Goal: Information Seeking & Learning: Find specific fact

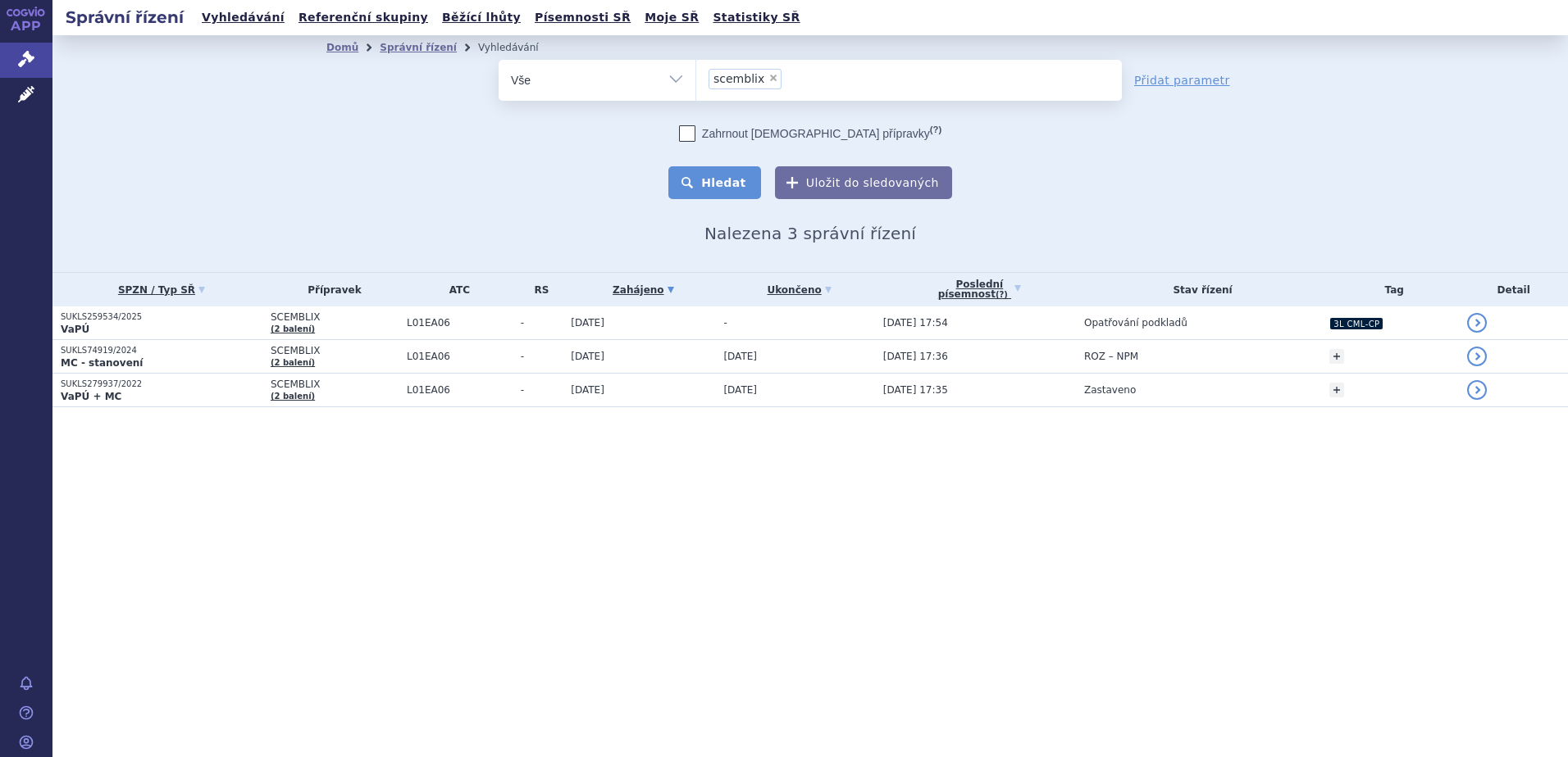
click at [740, 193] on button "Hledat" at bounding box center [714, 183] width 93 height 33
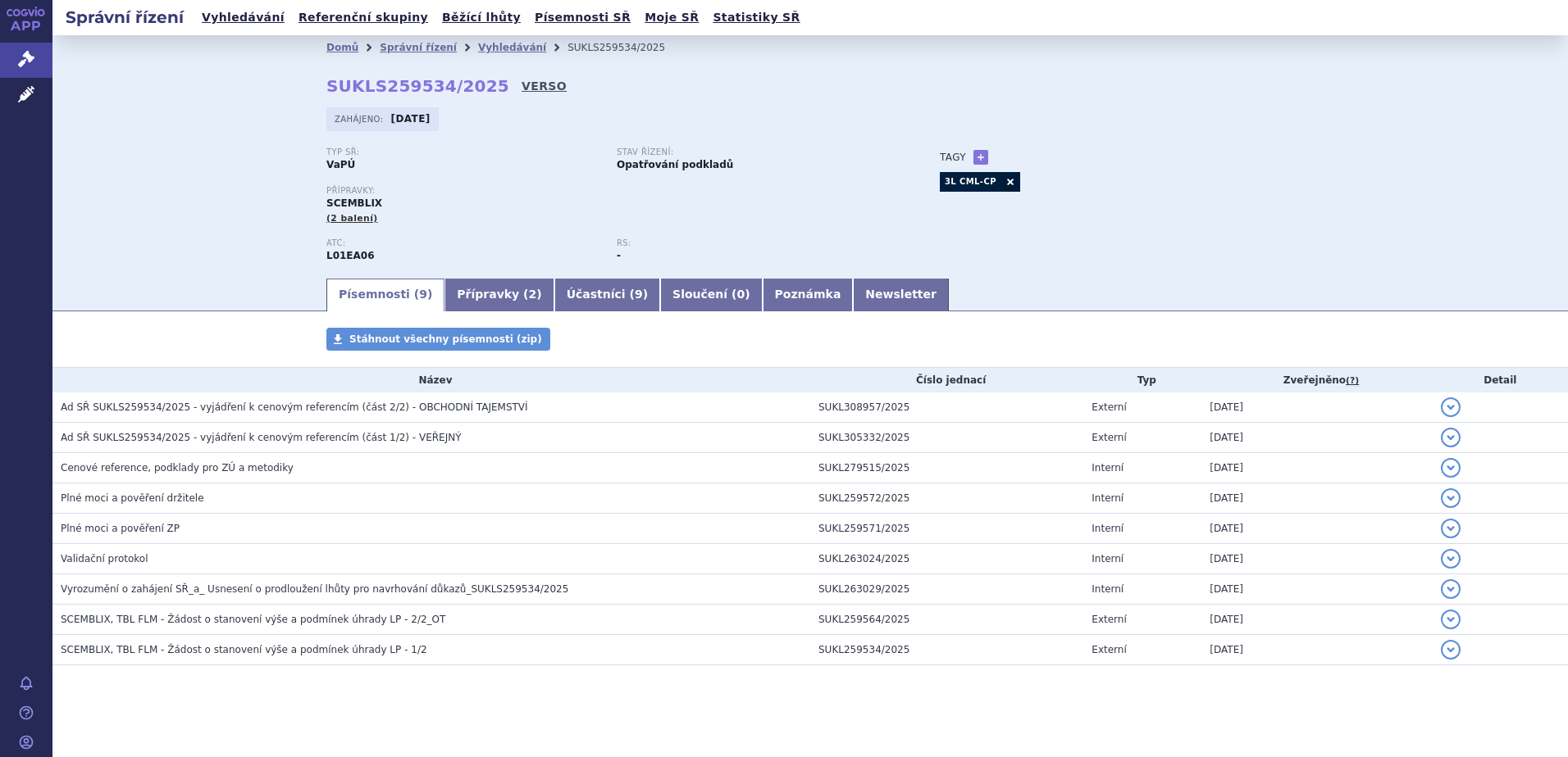
click at [521, 90] on link "VERSO" at bounding box center [543, 86] width 45 height 16
click at [16, 73] on link "Správní řízení" at bounding box center [26, 60] width 52 height 35
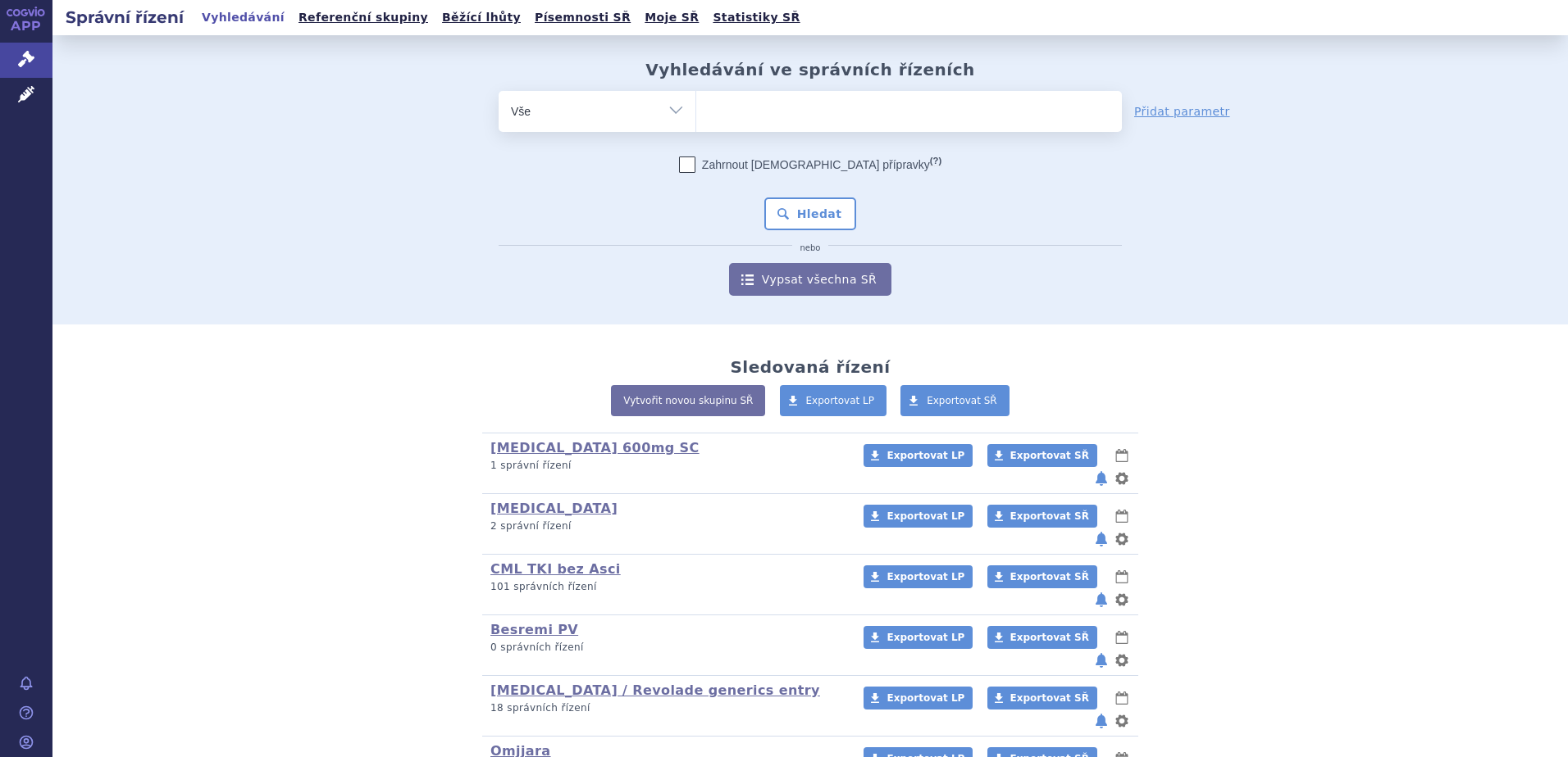
click at [763, 121] on ul at bounding box center [909, 108] width 426 height 35
click at [696, 121] on select at bounding box center [695, 110] width 1 height 41
paste input "SUKLS234244|2022"
type input "SUKLS234244|2022"
select select "SUKLS234244|2022"
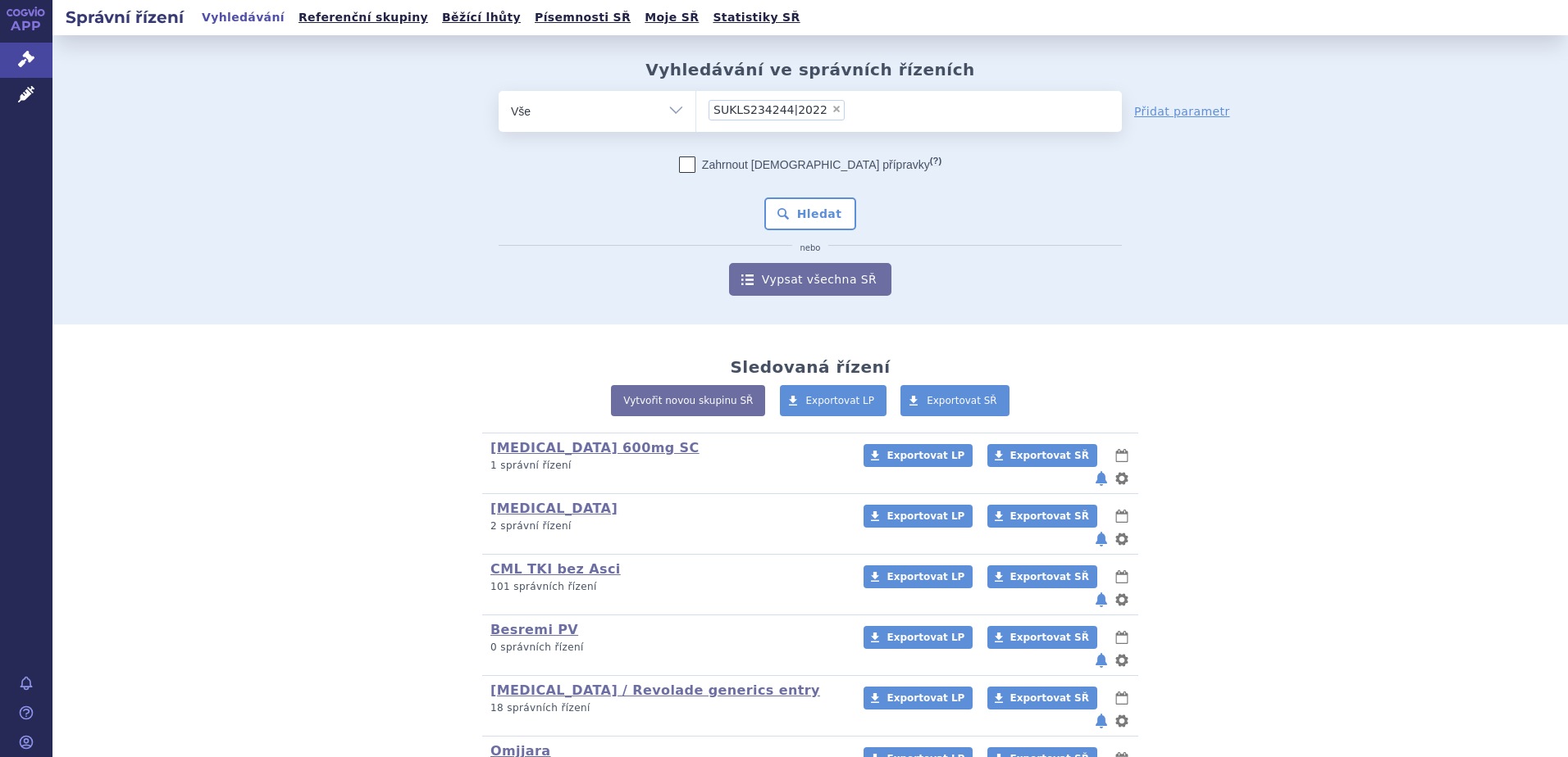
click at [798, 195] on div "Zahrnout bratrské přípravky (?) * Pozor, hledání dle vyhledávacího parametru In…" at bounding box center [810, 226] width 623 height 139
click at [798, 214] on button "Hledat" at bounding box center [810, 214] width 93 height 33
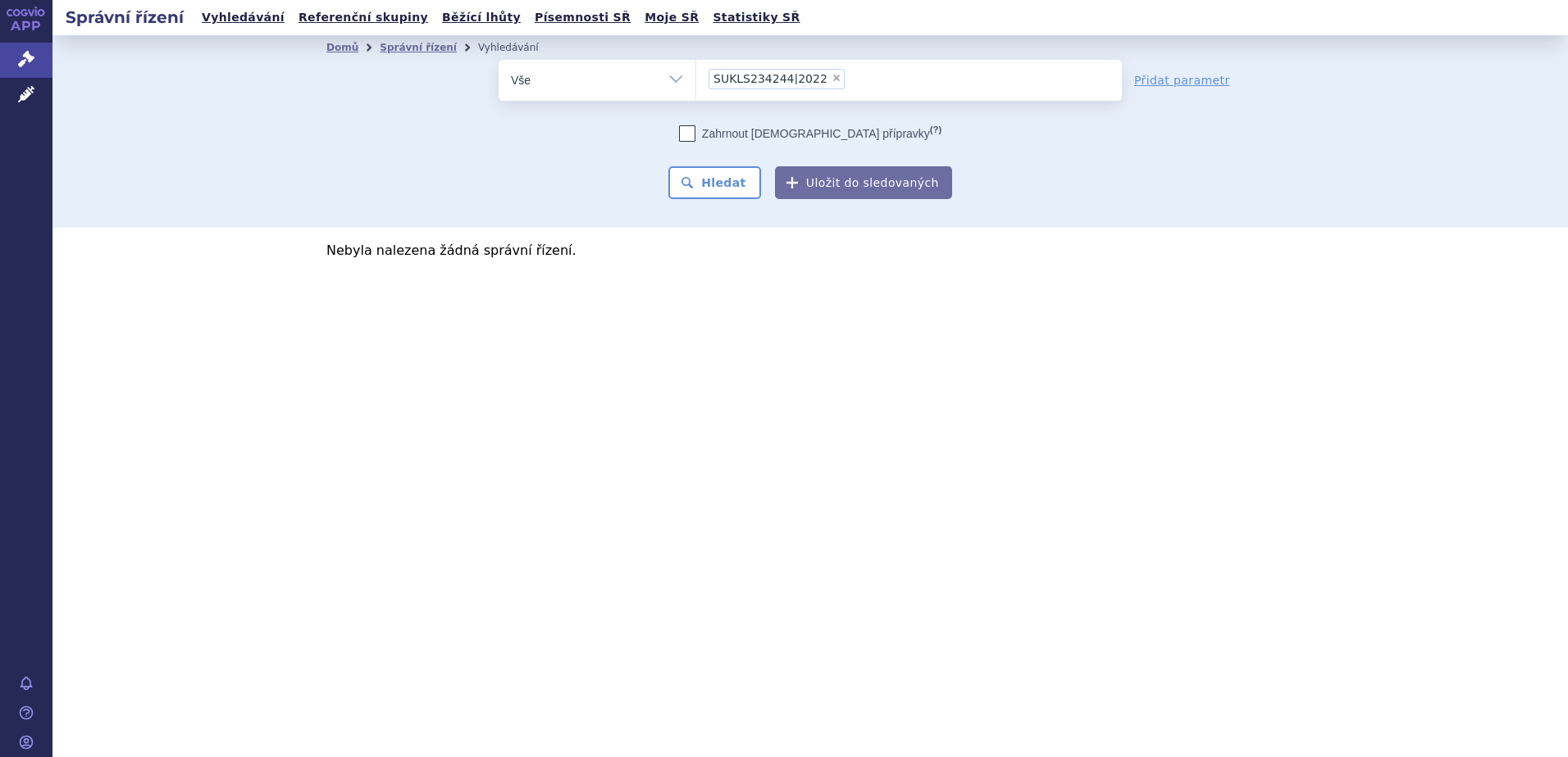
click at [832, 80] on span "×" at bounding box center [836, 78] width 10 height 10
click at [696, 80] on select "SUKLS234244|2022" at bounding box center [695, 79] width 1 height 41
select select
type input "SUKLS234244|2022"
select select "SUKLS234244|2022"
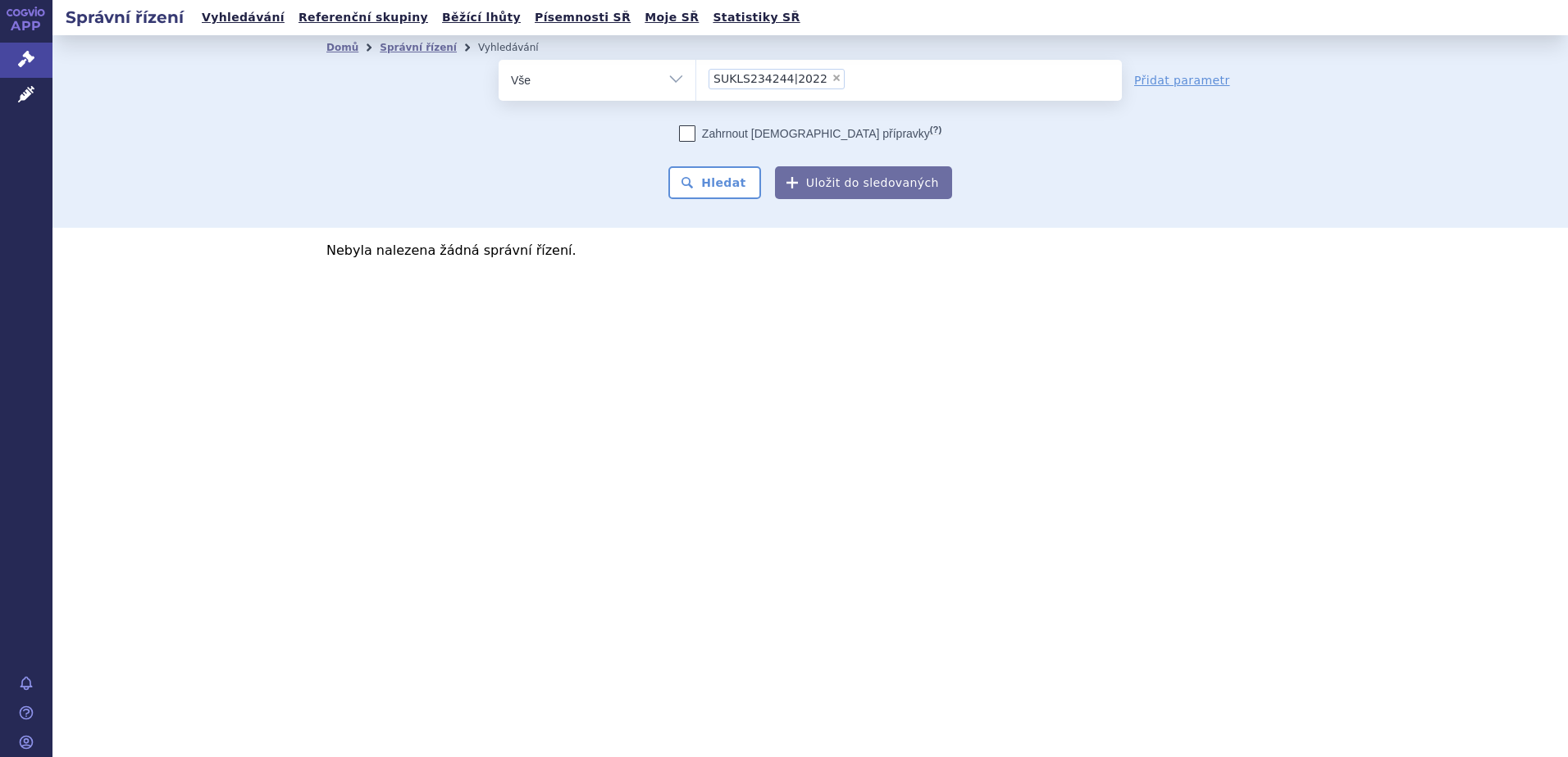
click at [832, 81] on span "×" at bounding box center [836, 78] width 10 height 10
click at [696, 81] on select "SUKLS234244|2022" at bounding box center [695, 79] width 1 height 41
select select
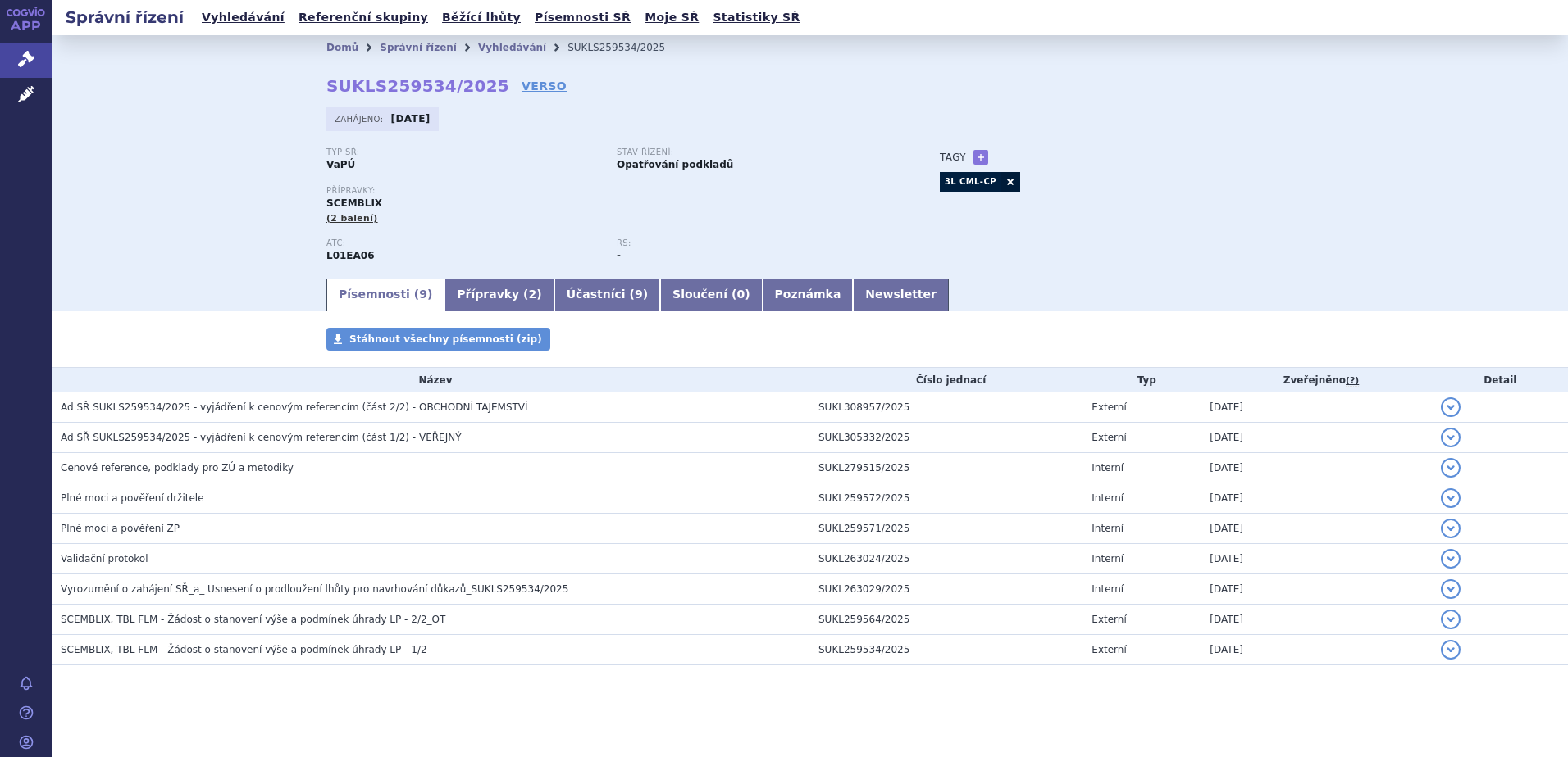
drag, startPoint x: 0, startPoint y: 0, endPoint x: 483, endPoint y: 128, distance: 499.7
click at [522, 137] on div "Zahájeno: 30.06.2025" at bounding box center [810, 123] width 967 height 32
click at [31, 60] on icon at bounding box center [27, 59] width 16 height 16
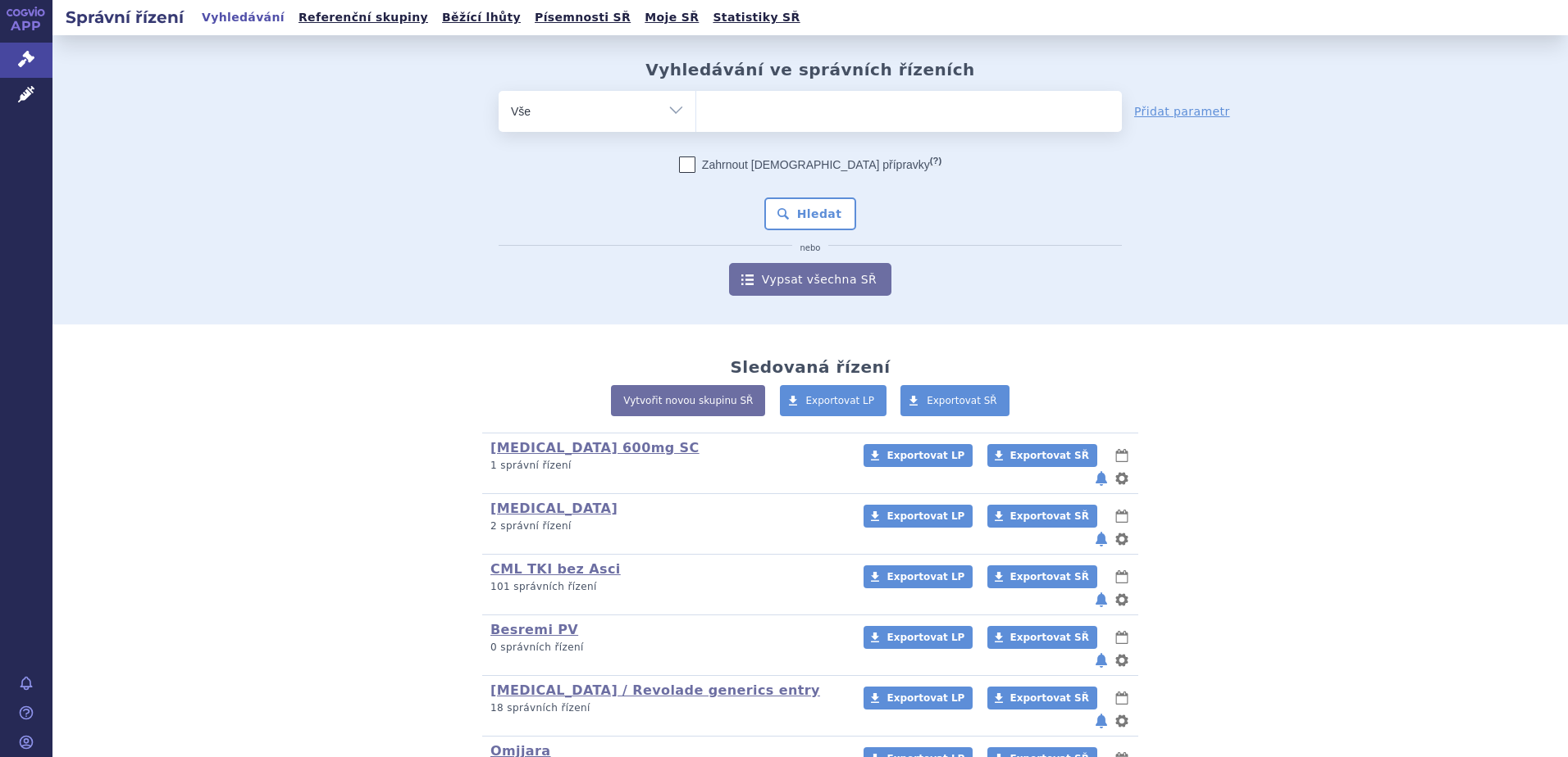
click at [767, 103] on ul at bounding box center [909, 108] width 426 height 35
click at [696, 103] on select at bounding box center [695, 110] width 1 height 41
paste input "SUKLS234244|2022"
type input "SUKLS234244|2022"
select select "SUKLS234244|2022"
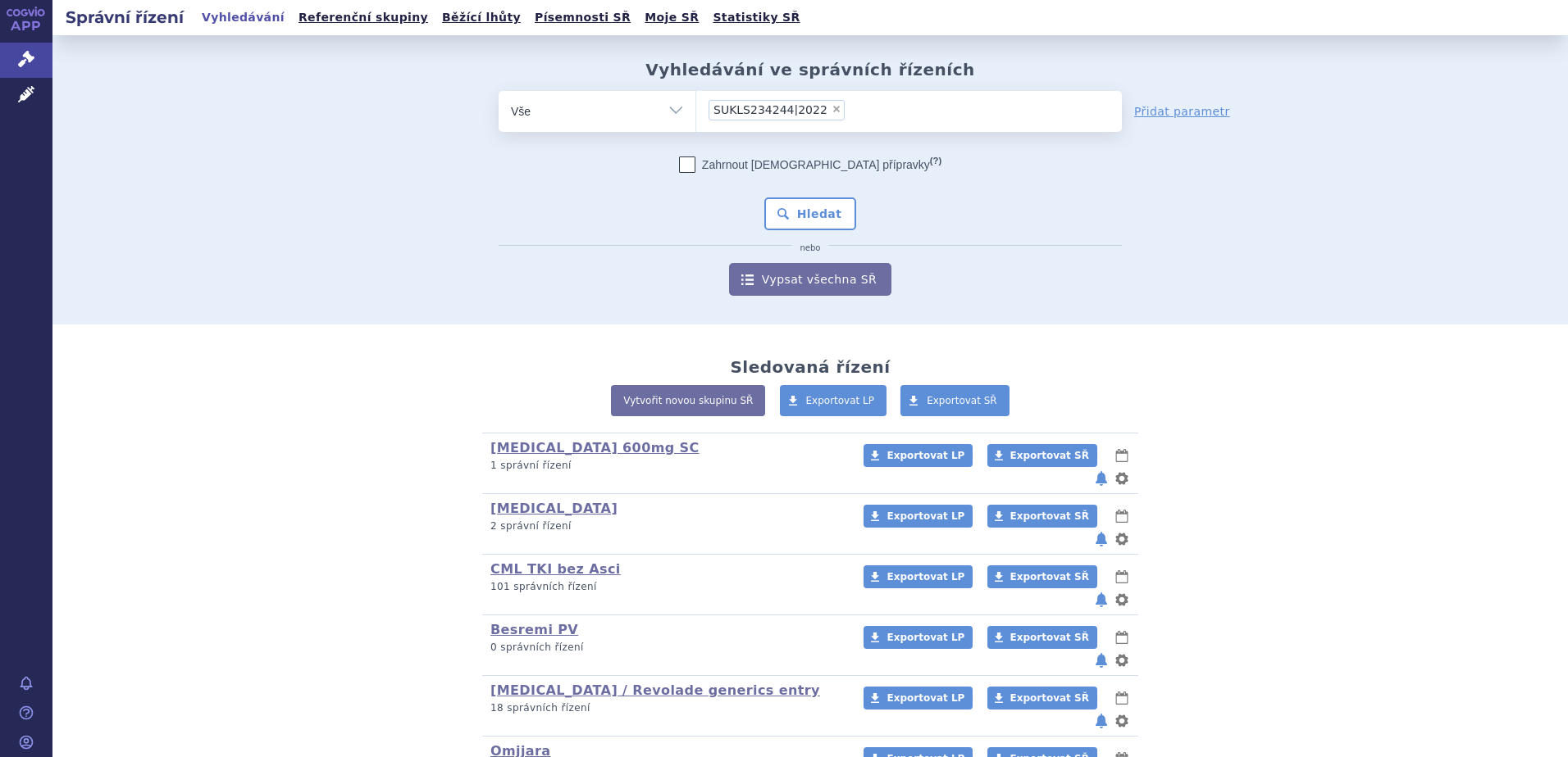
type input "SUKLS234244|2022"
select select
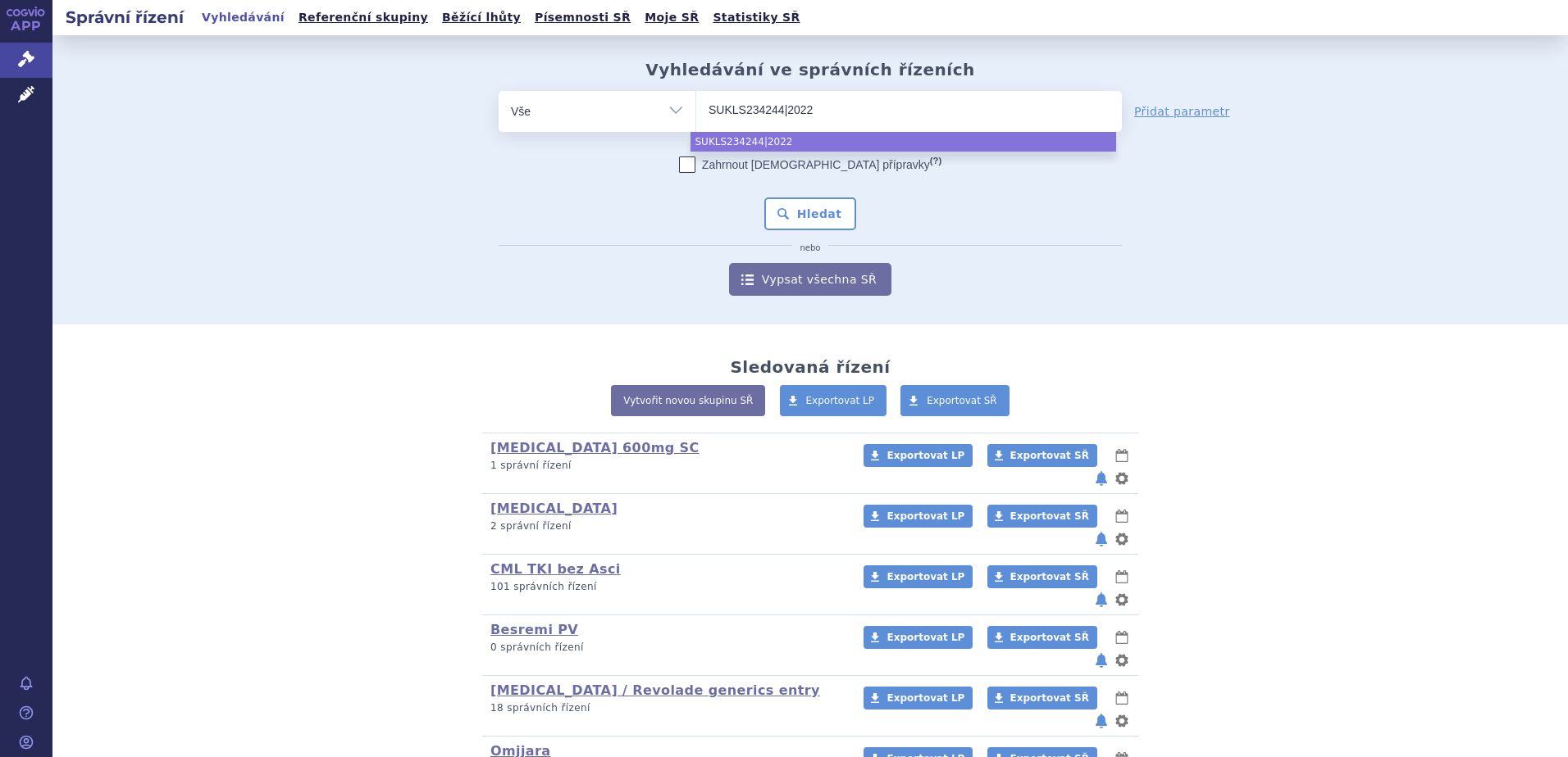
type input "SUKLS2342442022"
type input "SUKLS234244/2022"
select select "SUKLS234244/2022"
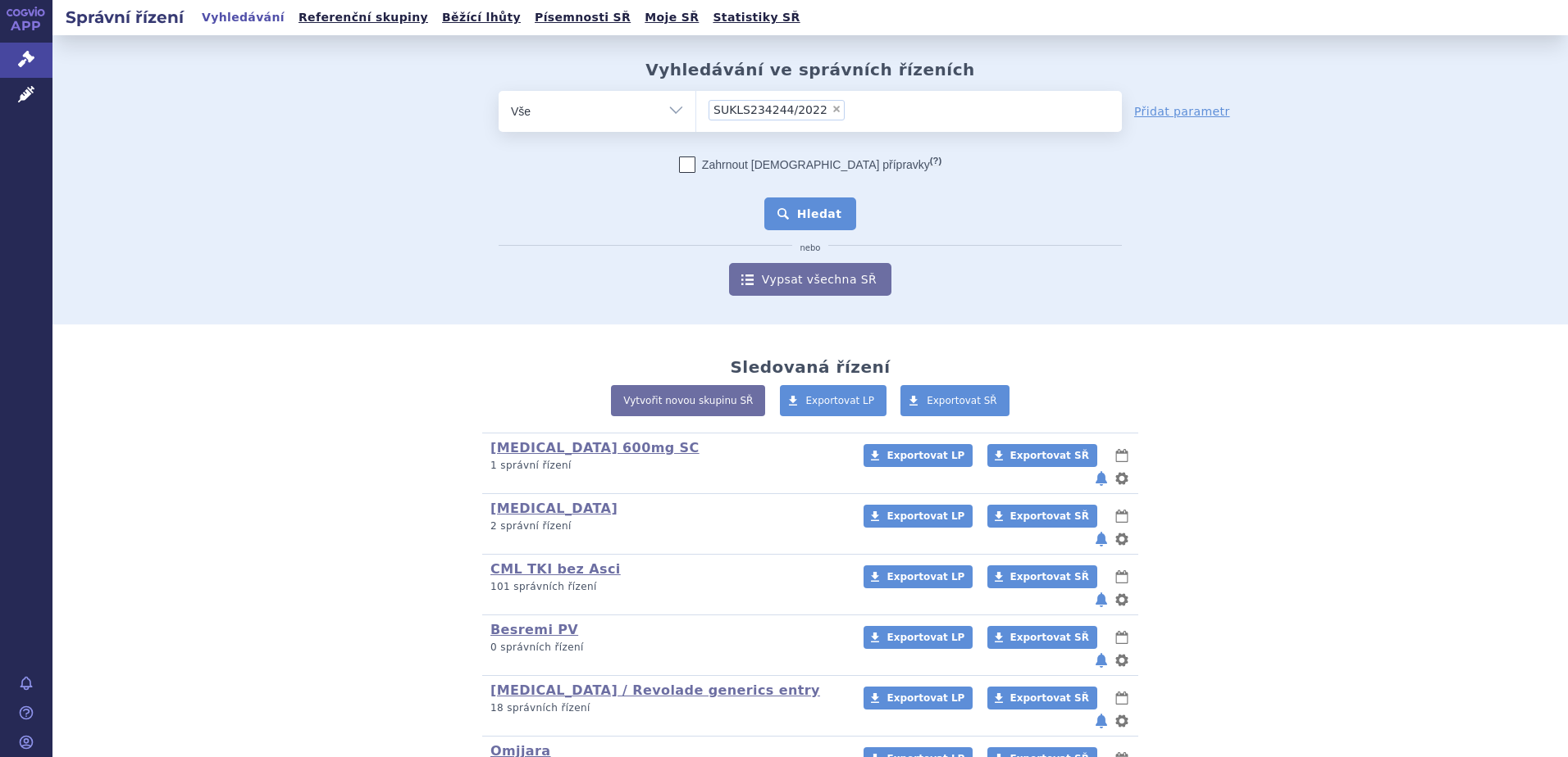
click at [792, 221] on button "Hledat" at bounding box center [810, 214] width 93 height 33
